Goal: Task Accomplishment & Management: Complete application form

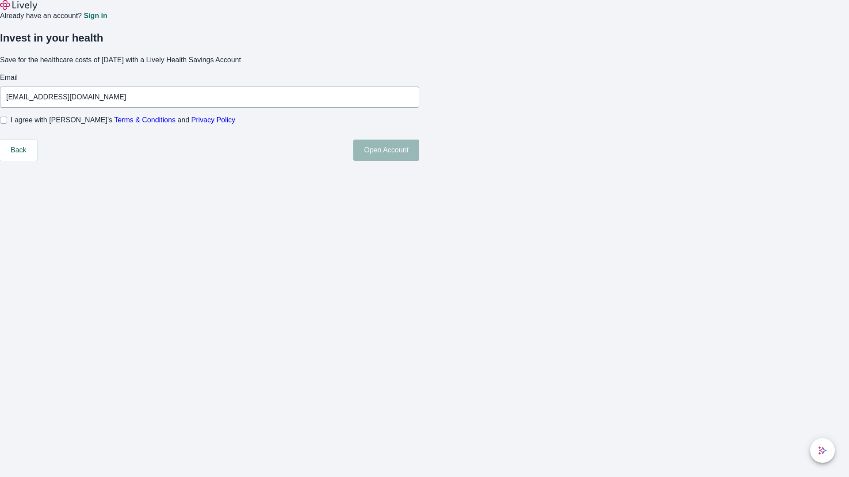
click at [7, 124] on input "I agree with Lively’s Terms & Conditions and Privacy Policy" at bounding box center [3, 120] width 7 height 7
checkbox input "true"
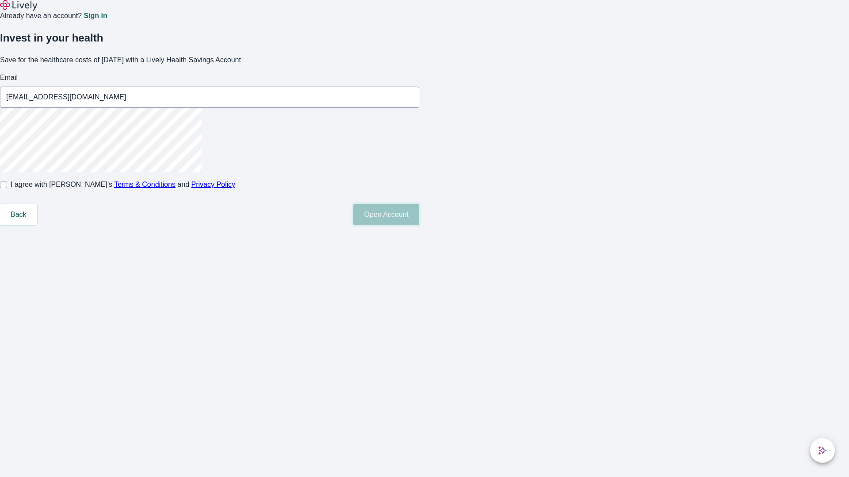
click at [419, 225] on button "Open Account" at bounding box center [386, 214] width 66 height 21
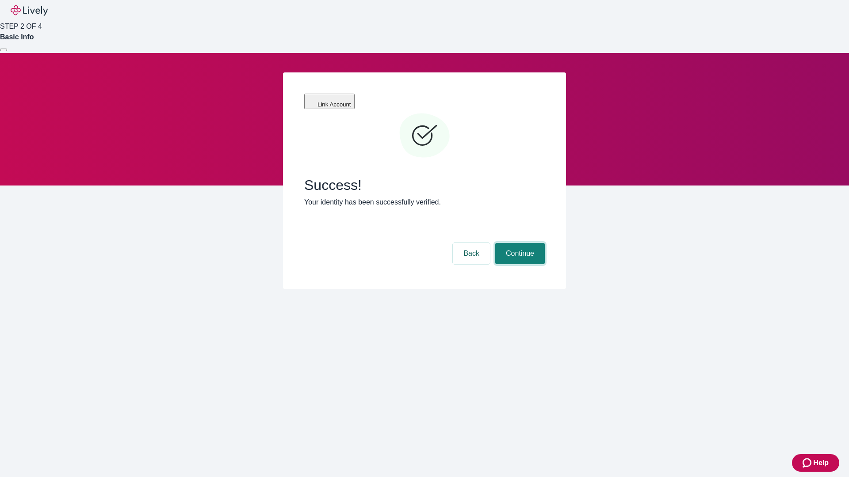
click at [519, 243] on button "Continue" at bounding box center [520, 253] width 50 height 21
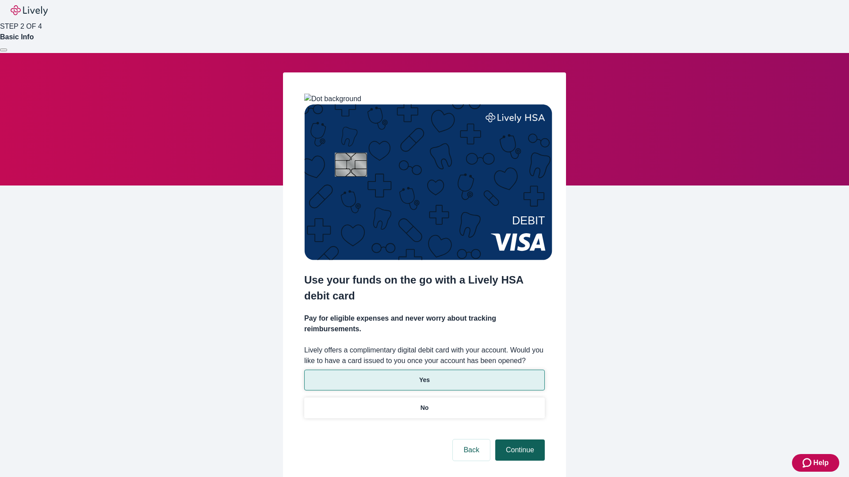
click at [424, 376] on p "Yes" at bounding box center [424, 380] width 11 height 9
click at [519, 440] on button "Continue" at bounding box center [520, 450] width 50 height 21
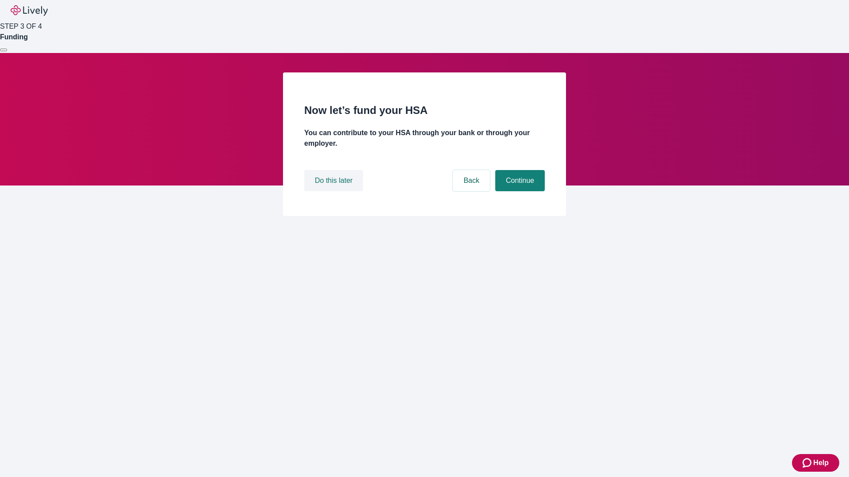
click at [335, 191] on button "Do this later" at bounding box center [333, 180] width 59 height 21
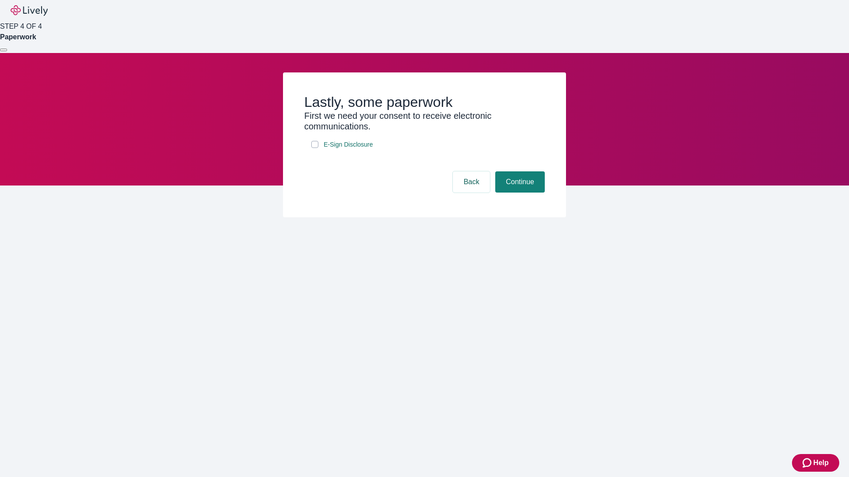
click at [315, 148] on input "E-Sign Disclosure" at bounding box center [314, 144] width 7 height 7
checkbox input "true"
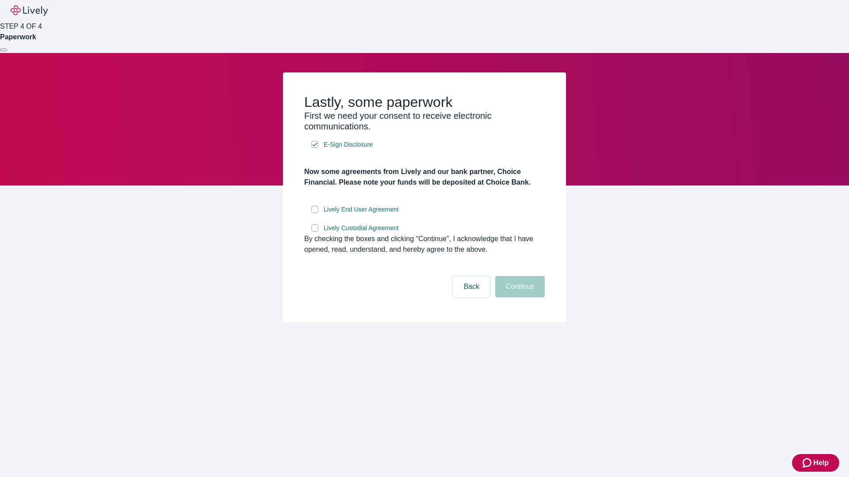
click at [315, 213] on input "Lively End User Agreement" at bounding box center [314, 209] width 7 height 7
checkbox input "true"
click at [315, 232] on input "Lively Custodial Agreement" at bounding box center [314, 228] width 7 height 7
checkbox input "true"
click at [519, 298] on button "Continue" at bounding box center [520, 286] width 50 height 21
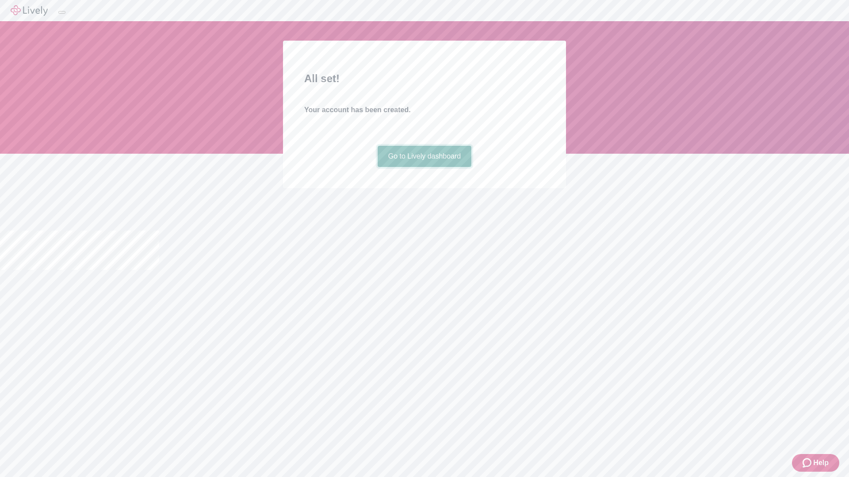
click at [424, 167] on link "Go to Lively dashboard" at bounding box center [425, 156] width 94 height 21
